Goal: Information Seeking & Learning: Understand process/instructions

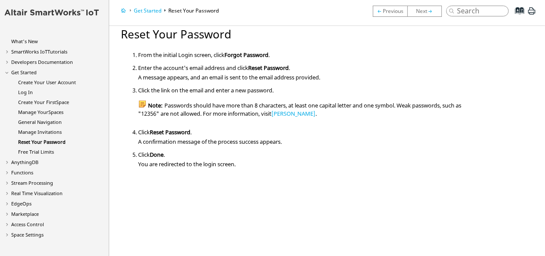
click at [104, 76] on nav "SmartWorks What's New View new features for SmartWorks IoT 's latest release. S…" at bounding box center [54, 128] width 109 height 256
click at [29, 94] on link "Log In" at bounding box center [26, 92] width 15 height 6
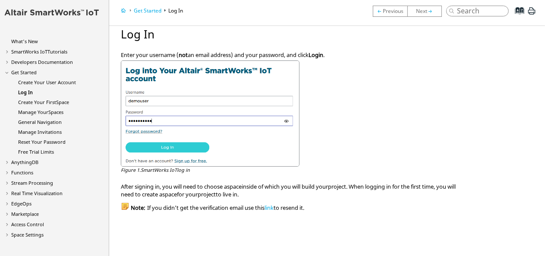
click at [189, 149] on div at bounding box center [293, 113] width 344 height 106
click at [273, 206] on link "link" at bounding box center [268, 208] width 9 height 8
